Goal: Transaction & Acquisition: Purchase product/service

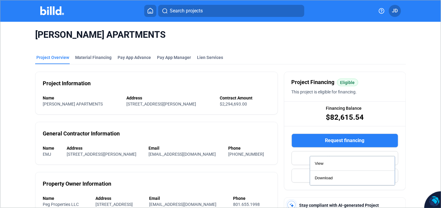
scroll to position [171, 0]
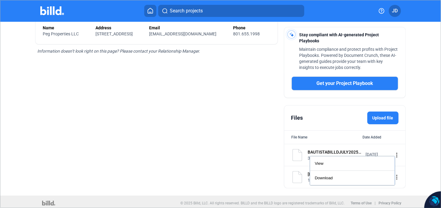
click at [61, 31] on div at bounding box center [220, 104] width 441 height 208
click at [95, 34] on span "[STREET_ADDRESS]" at bounding box center [113, 34] width 37 height 5
drag, startPoint x: 93, startPoint y: 34, endPoint x: 235, endPoint y: 42, distance: 142.9
click at [233, 31] on div "Phone" at bounding box center [251, 28] width 37 height 6
drag, startPoint x: 246, startPoint y: 42, endPoint x: 350, endPoint y: 31, distance: 104.2
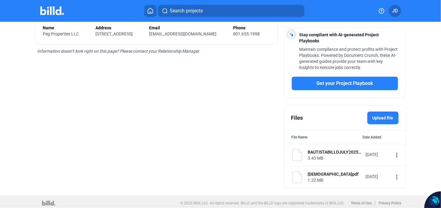
click at [247, 37] on div "Name Peg Properties LLC Address 180 North University Avenue Ste 200 Provo, UT 8…" at bounding box center [156, 31] width 227 height 12
click at [396, 12] on span "JD" at bounding box center [395, 10] width 6 height 7
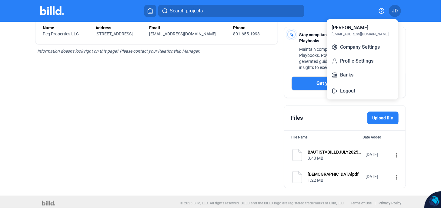
click at [115, 26] on div at bounding box center [220, 104] width 441 height 208
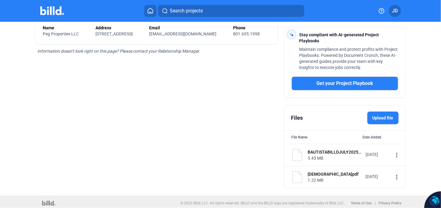
click at [77, 21] on div "Search projects JD BAUTISTA APARTMENTS Project Overview Material Financing Pay …" at bounding box center [220, 104] width 441 height 208
drag, startPoint x: 76, startPoint y: 21, endPoint x: 57, endPoint y: 13, distance: 20.4
click at [57, 13] on img at bounding box center [52, 10] width 24 height 9
click at [147, 8] on button at bounding box center [150, 11] width 12 height 12
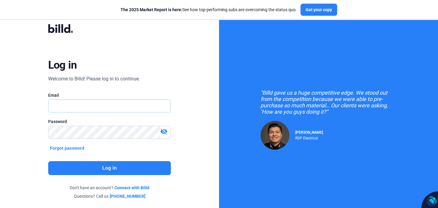
type input "[EMAIL_ADDRESS][DOMAIN_NAME]"
click at [105, 169] on button "Log in" at bounding box center [109, 168] width 123 height 14
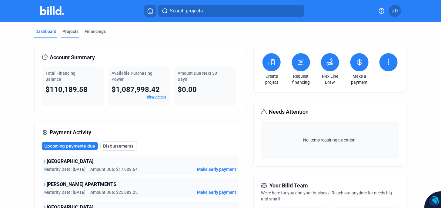
click at [74, 32] on div "Projects" at bounding box center [70, 31] width 16 height 6
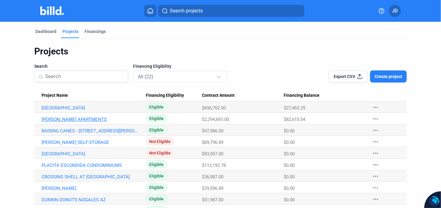
click at [65, 119] on link "[PERSON_NAME] APARTMENTS" at bounding box center [90, 119] width 99 height 5
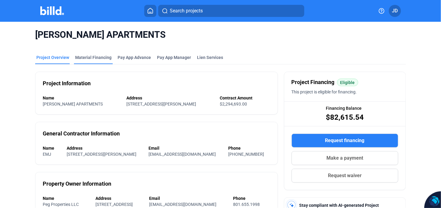
click at [94, 58] on div "Material Financing" at bounding box center [93, 58] width 36 height 6
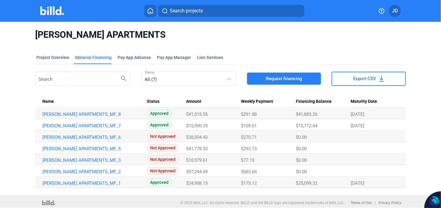
click at [282, 77] on span "Request financing" at bounding box center [284, 79] width 36 height 6
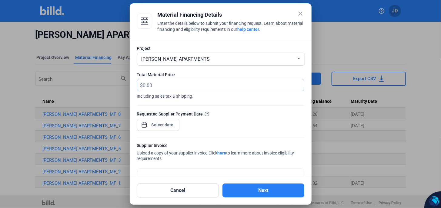
drag, startPoint x: 158, startPoint y: 85, endPoint x: 124, endPoint y: 83, distance: 33.4
click at [124, 83] on div "close Material Financing Details Enter the details below to submit your financi…" at bounding box center [220, 104] width 441 height 208
type input "54,226.37"
click at [166, 124] on div "close Material Financing Details Enter the details below to submit your financi…" at bounding box center [220, 104] width 441 height 208
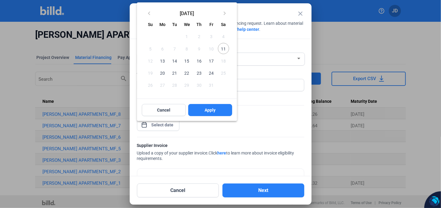
click at [223, 48] on span "11" at bounding box center [223, 48] width 11 height 11
click at [163, 62] on span "13" at bounding box center [162, 60] width 11 height 11
drag, startPoint x: 211, startPoint y: 111, endPoint x: 215, endPoint y: 116, distance: 6.9
click at [212, 111] on span "Apply" at bounding box center [209, 110] width 11 height 6
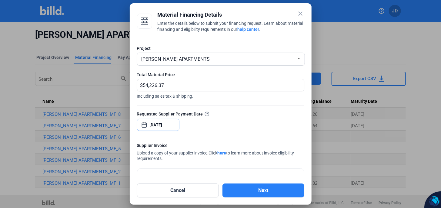
click at [170, 125] on input "[DATE]" at bounding box center [163, 124] width 26 height 7
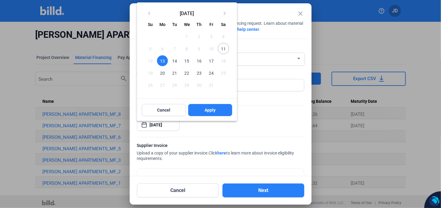
click at [220, 48] on span "11" at bounding box center [223, 48] width 11 height 11
click at [210, 111] on span "Apply" at bounding box center [209, 110] width 11 height 6
type input "[DATE]"
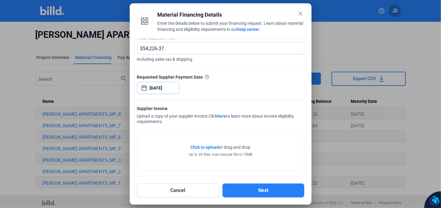
scroll to position [40, 0]
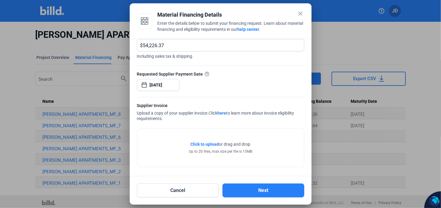
click at [210, 144] on span "Click to upload" at bounding box center [205, 144] width 28 height 5
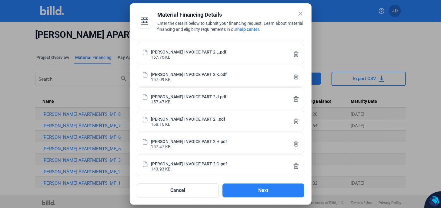
scroll to position [466, 0]
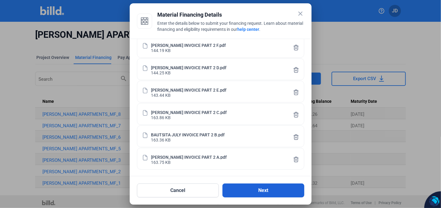
click at [267, 192] on button "Next" at bounding box center [263, 191] width 82 height 14
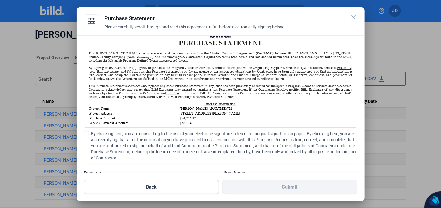
scroll to position [52, 0]
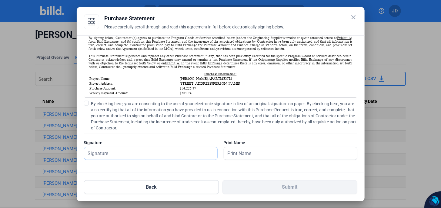
drag, startPoint x: 103, startPoint y: 151, endPoint x: 114, endPoint y: 156, distance: 12.2
click at [103, 151] on input "text" at bounding box center [147, 154] width 126 height 12
type input "[PERSON_NAME]"
click at [256, 166] on div "PURCHASE STATEMENT This PURCHASE STATEMENT is being executed and delivered purs…" at bounding box center [221, 104] width 288 height 138
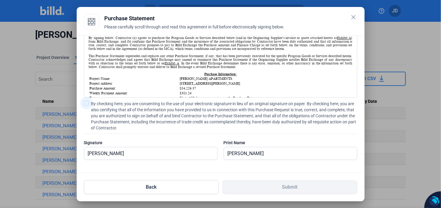
click at [88, 102] on span at bounding box center [86, 103] width 5 height 5
click at [0, 0] on input "By checking here, you are consenting to the use of your electronic signature in…" at bounding box center [0, 0] width 0 height 0
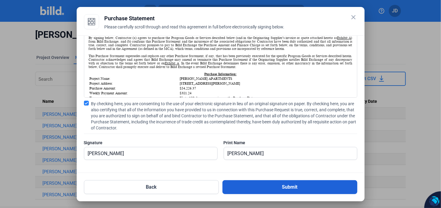
click at [282, 187] on button "Submit" at bounding box center [289, 188] width 135 height 14
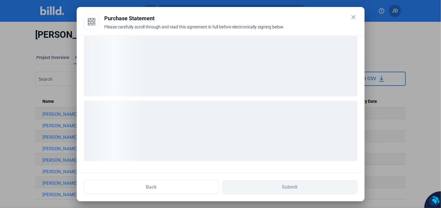
scroll to position [6, 0]
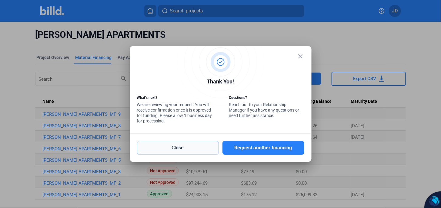
click at [184, 148] on button "Close" at bounding box center [178, 148] width 82 height 14
